Goal: Task Accomplishment & Management: Complete application form

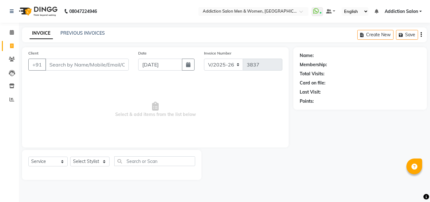
select select "6595"
select select "service"
click at [69, 27] on div "08047224946 Select Location × Addiction Salon Men & Women, Blde Road WhatsApp S…" at bounding box center [215, 101] width 430 height 202
click at [71, 35] on link "PREVIOUS INVOICES" at bounding box center [82, 33] width 44 height 6
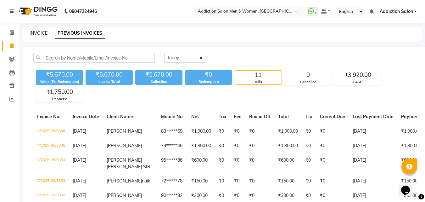
click at [36, 33] on link "INVOICE" at bounding box center [39, 33] width 18 height 6
select select "6595"
select select "service"
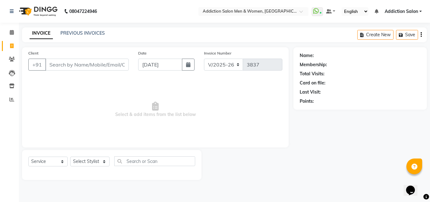
click at [96, 67] on input "Client" at bounding box center [86, 64] width 83 height 12
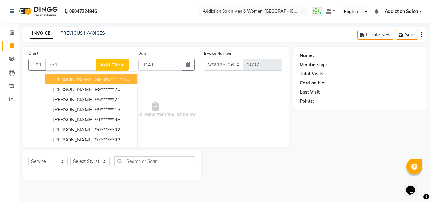
click at [110, 83] on button "[PERSON_NAME] SIR 95******86" at bounding box center [91, 79] width 92 height 10
type input "95******86"
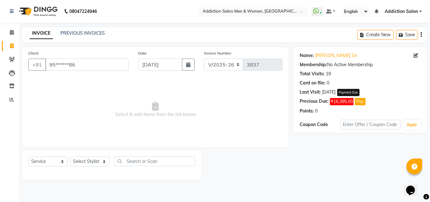
click at [363, 103] on button "Pay" at bounding box center [359, 101] width 11 height 7
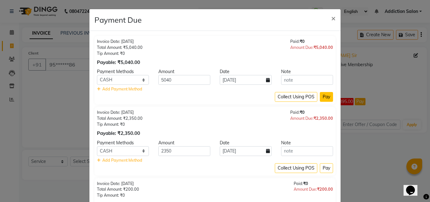
click at [325, 98] on button "Pay" at bounding box center [326, 97] width 13 height 10
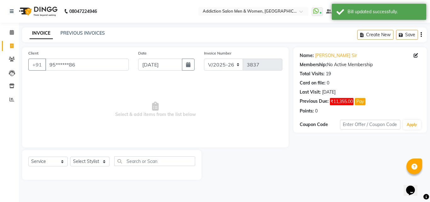
click at [98, 36] on div "INVOICE PREVIOUS INVOICES" at bounding box center [67, 33] width 90 height 7
click at [98, 36] on link "PREVIOUS INVOICES" at bounding box center [82, 33] width 44 height 6
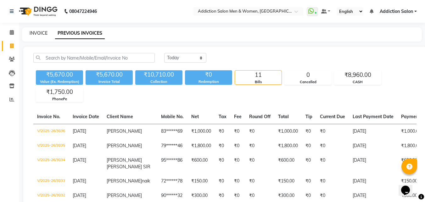
click at [40, 34] on link "INVOICE" at bounding box center [39, 33] width 18 height 6
select select "6595"
select select "service"
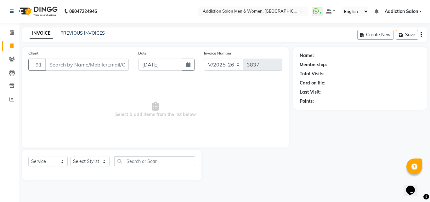
click at [74, 66] on input "Client" at bounding box center [86, 64] width 83 height 12
click at [103, 64] on input "Client" at bounding box center [86, 64] width 83 height 12
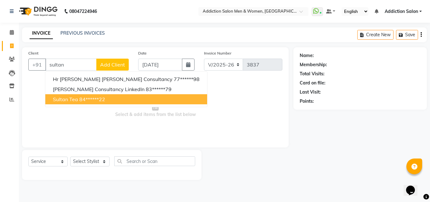
click at [92, 98] on ngb-highlight "84******22" at bounding box center [92, 99] width 26 height 6
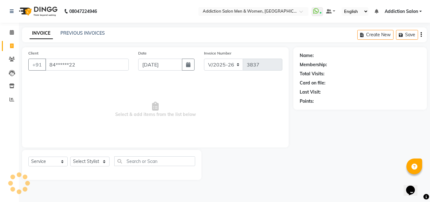
type input "84******22"
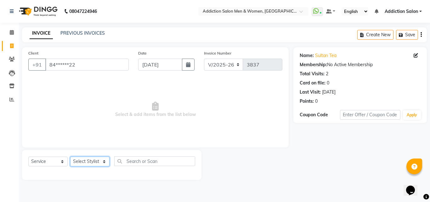
click at [85, 159] on select "Select Stylist Addiction Salon ANJALI BANSIKA [PERSON_NAME] [PERSON_NAME] [PERS…" at bounding box center [89, 161] width 39 height 10
select select "86847"
click at [70, 156] on select "Select Stylist Addiction Salon ANJALI BANSIKA [PERSON_NAME] [PERSON_NAME] [PERS…" at bounding box center [89, 161] width 39 height 10
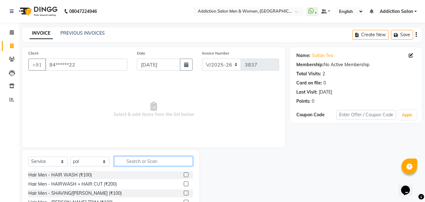
click at [136, 161] on input "text" at bounding box center [153, 161] width 79 height 10
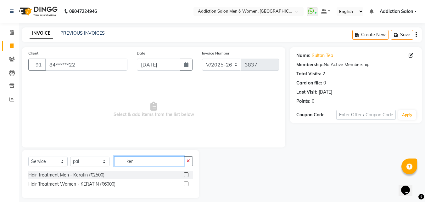
type input "ker"
click at [186, 173] on label at bounding box center [186, 174] width 5 height 5
click at [186, 173] on input "checkbox" at bounding box center [186, 175] width 4 height 4
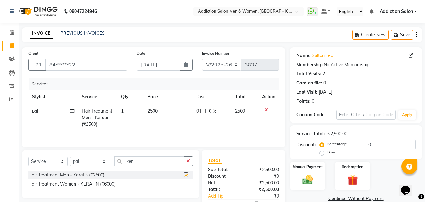
checkbox input "false"
click at [158, 109] on td "2500" at bounding box center [168, 117] width 49 height 27
select select "86847"
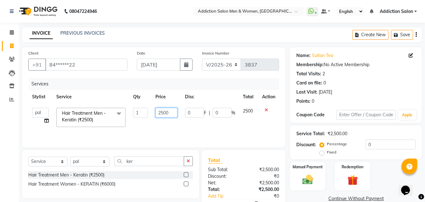
click at [171, 114] on input "2500" at bounding box center [166, 113] width 22 height 10
type input "2"
type input "3000"
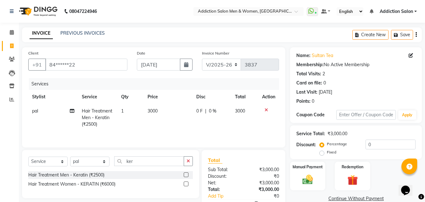
click at [173, 120] on td "3000" at bounding box center [168, 117] width 49 height 27
select select "86847"
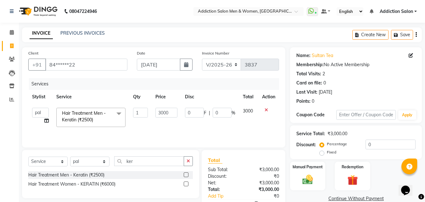
click at [173, 120] on td "3000" at bounding box center [166, 117] width 29 height 27
click at [93, 164] on select "Select Stylist Addiction Salon ANJALI BANSIKA [PERSON_NAME] [PERSON_NAME] [PERS…" at bounding box center [89, 161] width 39 height 10
select select "51003"
click at [70, 156] on select "Select Stylist Addiction Salon ANJALI BANSIKA [PERSON_NAME] [PERSON_NAME] [PERS…" at bounding box center [89, 161] width 39 height 10
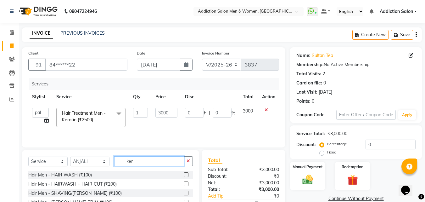
click at [135, 161] on input "ker" at bounding box center [149, 161] width 70 height 10
type input "k"
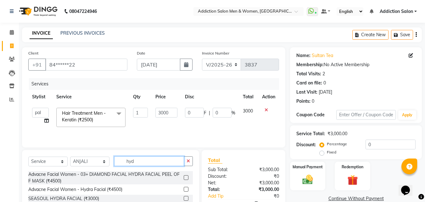
scroll to position [37, 0]
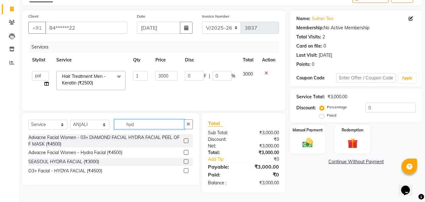
type input "hyd"
click at [186, 153] on label at bounding box center [186, 152] width 5 height 5
click at [186, 153] on input "checkbox" at bounding box center [186, 152] width 4 height 4
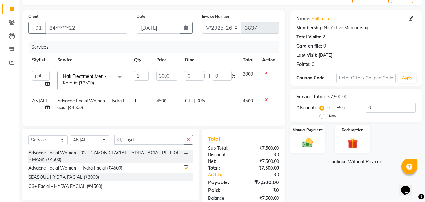
checkbox input "false"
click at [138, 144] on input "hyd" at bounding box center [149, 140] width 70 height 10
type input "h"
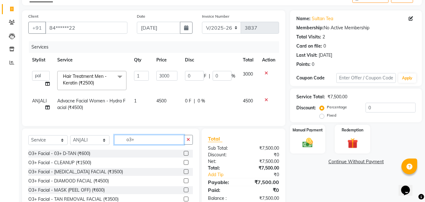
type input "o3+"
click at [184, 155] on label at bounding box center [186, 153] width 5 height 5
click at [184, 155] on input "checkbox" at bounding box center [186, 153] width 4 height 4
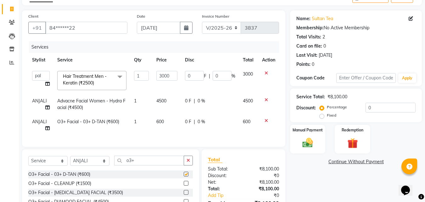
checkbox input "false"
click at [95, 161] on select "Select Stylist Addiction Salon ANJALI BANSIKA [PERSON_NAME] [PERSON_NAME] [PERS…" at bounding box center [89, 161] width 39 height 10
click at [152, 164] on input "o3+" at bounding box center [149, 160] width 70 height 10
type input "o"
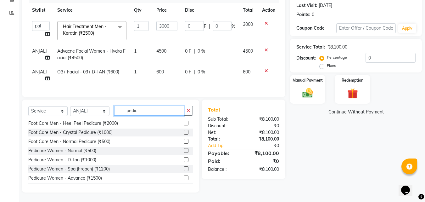
scroll to position [19, 0]
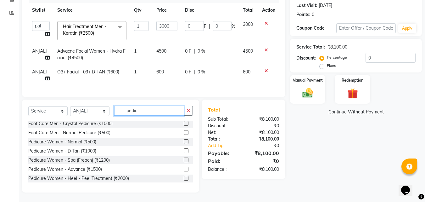
type input "pedic"
click at [184, 169] on label at bounding box center [186, 168] width 5 height 5
click at [184, 169] on input "checkbox" at bounding box center [186, 169] width 4 height 4
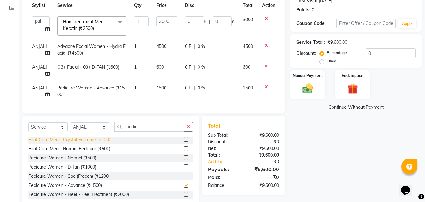
checkbox input "false"
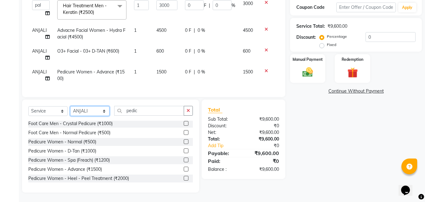
click at [84, 107] on select "Select Stylist Addiction Salon ANJALI BANSIKA [PERSON_NAME] [PERSON_NAME] [PERS…" at bounding box center [89, 111] width 39 height 10
select select "51007"
click at [70, 106] on select "Select Stylist Addiction Salon ANJALI BANSIKA [PERSON_NAME] [PERSON_NAME] [PERS…" at bounding box center [89, 111] width 39 height 10
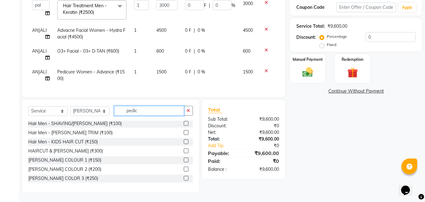
click at [146, 112] on input "pedic" at bounding box center [149, 111] width 70 height 10
type input "p"
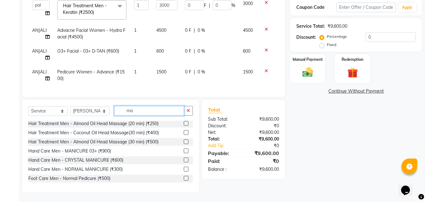
scroll to position [0, 0]
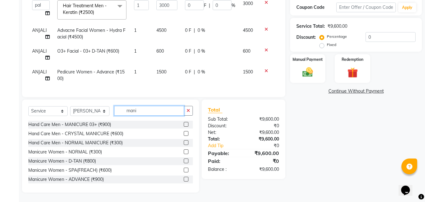
type input "mani"
click at [184, 178] on label at bounding box center [186, 178] width 5 height 5
click at [184, 178] on input "checkbox" at bounding box center [186, 179] width 4 height 4
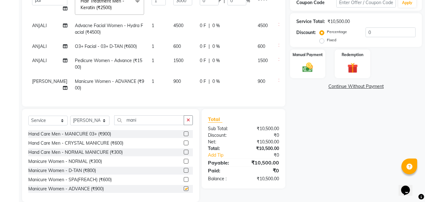
checkbox input "false"
click at [321, 68] on div "Manual Payment" at bounding box center [307, 64] width 37 height 30
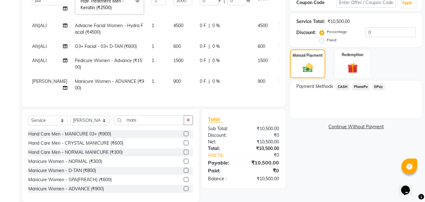
click at [342, 88] on span "CASH" at bounding box center [343, 86] width 14 height 7
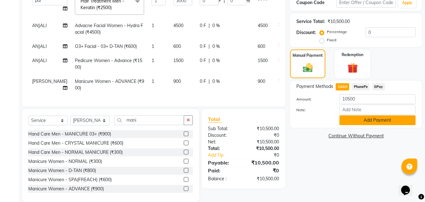
click at [346, 118] on button "Add Payment" at bounding box center [377, 120] width 76 height 10
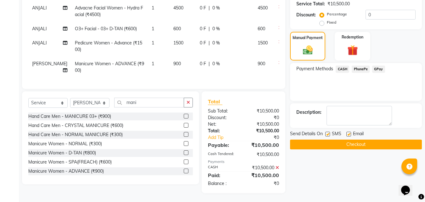
scroll to position [135, 0]
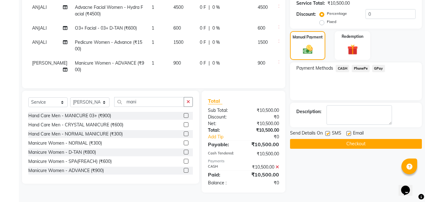
click at [341, 132] on div "SMS" at bounding box center [335, 134] width 21 height 8
click at [341, 139] on button "Checkout" at bounding box center [356, 144] width 132 height 10
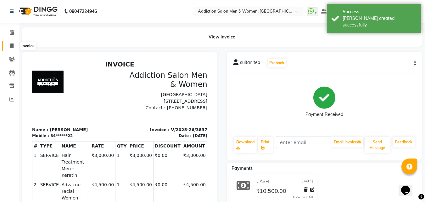
click at [13, 45] on icon at bounding box center [11, 45] width 3 height 5
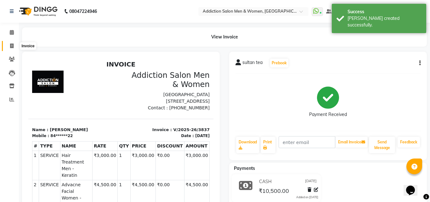
select select "6595"
select select "service"
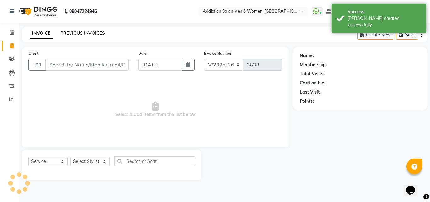
click at [71, 32] on link "PREVIOUS INVOICES" at bounding box center [82, 33] width 44 height 6
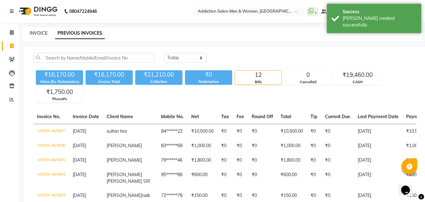
click at [36, 33] on link "INVOICE" at bounding box center [39, 33] width 18 height 6
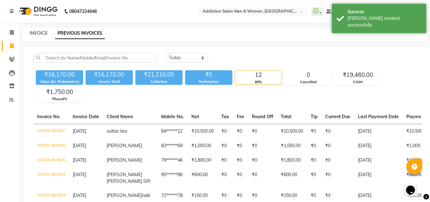
select select "service"
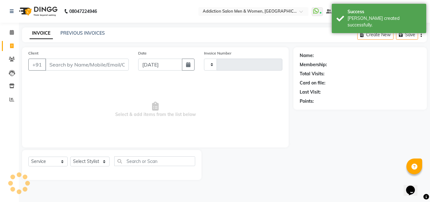
type input "3838"
select select "6595"
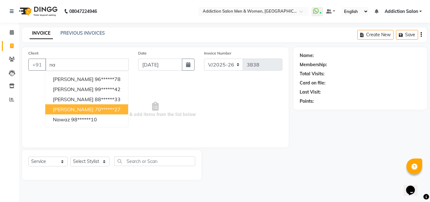
type input "n"
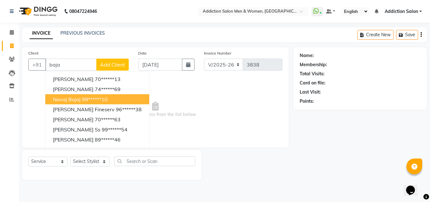
click at [96, 97] on ngb-highlight "99******10" at bounding box center [95, 99] width 26 height 6
type input "99******10"
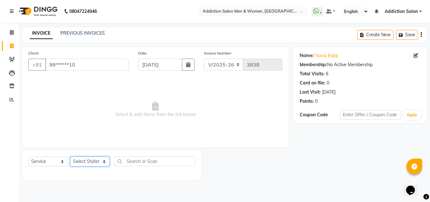
click at [103, 158] on select "Select Stylist Addiction Salon ANJALI BANSIKA [PERSON_NAME] [PERSON_NAME] [PERS…" at bounding box center [89, 161] width 39 height 10
select select "50849"
click at [70, 156] on select "Select Stylist Addiction Salon ANJALI BANSIKA [PERSON_NAME] [PERSON_NAME] [PERS…" at bounding box center [89, 161] width 39 height 10
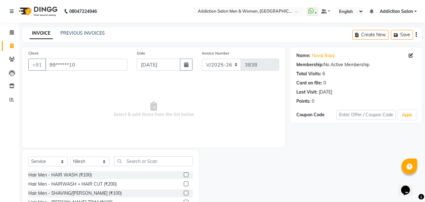
drag, startPoint x: 181, startPoint y: 182, endPoint x: 119, endPoint y: 164, distance: 64.9
click at [184, 182] on label at bounding box center [186, 183] width 5 height 5
click at [184, 182] on input "checkbox" at bounding box center [186, 184] width 4 height 4
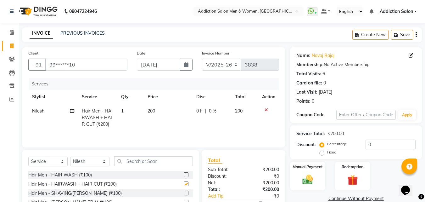
checkbox input "false"
click at [92, 160] on select "Select Stylist Addiction Salon ANJALI BANSIKA [PERSON_NAME] [PERSON_NAME] [PERS…" at bounding box center [89, 161] width 39 height 10
select select "89379"
click at [70, 156] on select "Select Stylist Addiction Salon ANJALI BANSIKA [PERSON_NAME] [PERSON_NAME] [PERS…" at bounding box center [89, 161] width 39 height 10
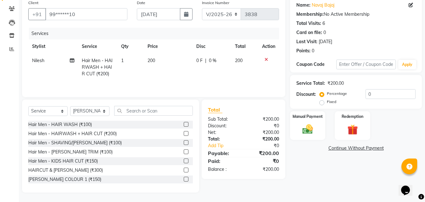
click at [184, 170] on label at bounding box center [186, 169] width 5 height 5
click at [184, 170] on input "checkbox" at bounding box center [186, 170] width 4 height 4
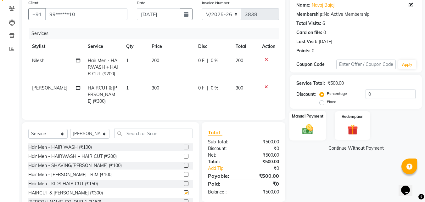
checkbox input "false"
click at [302, 126] on img at bounding box center [308, 129] width 18 height 13
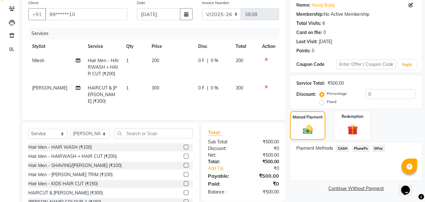
click at [340, 149] on span "CASH" at bounding box center [343, 148] width 14 height 7
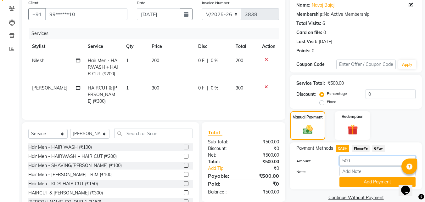
click at [370, 165] on input "500" at bounding box center [377, 161] width 76 height 10
type input "5"
type input "200"
click at [359, 183] on button "Add Payment" at bounding box center [377, 182] width 76 height 10
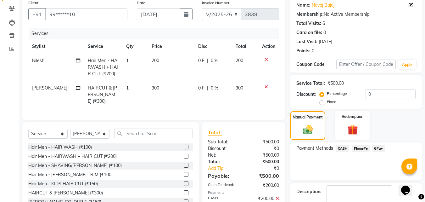
click at [358, 147] on span "PhonePe" at bounding box center [361, 148] width 18 height 7
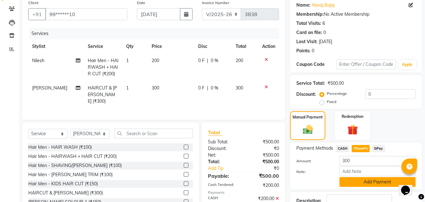
click at [359, 185] on button "Add Payment" at bounding box center [377, 182] width 76 height 10
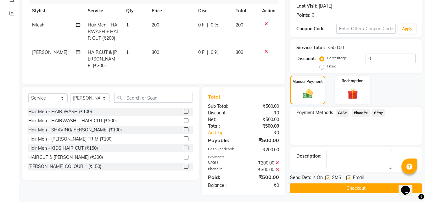
scroll to position [86, 0]
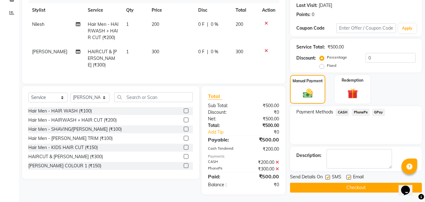
click at [358, 187] on button "Checkout" at bounding box center [356, 187] width 132 height 10
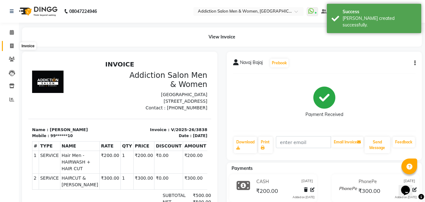
click at [14, 47] on icon at bounding box center [11, 45] width 3 height 5
select select "service"
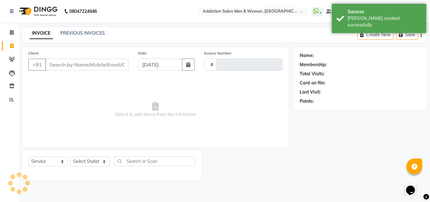
type input "3839"
select select "6595"
click at [99, 31] on link "PREVIOUS INVOICES" at bounding box center [82, 33] width 44 height 6
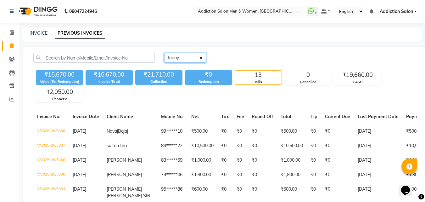
click at [176, 60] on select "[DATE] [DATE] Custom Range" at bounding box center [185, 58] width 42 height 10
select select "[DATE]"
click at [164, 53] on select "[DATE] [DATE] Custom Range" at bounding box center [185, 58] width 42 height 10
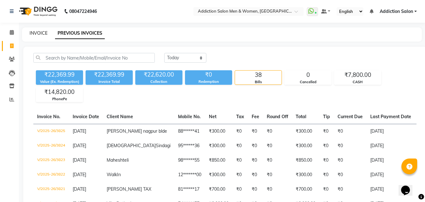
click at [40, 34] on link "INVOICE" at bounding box center [39, 33] width 18 height 6
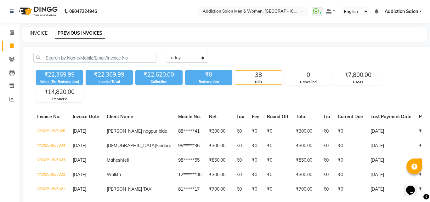
select select "6595"
select select "service"
